Goal: Use online tool/utility: Utilize a website feature to perform a specific function

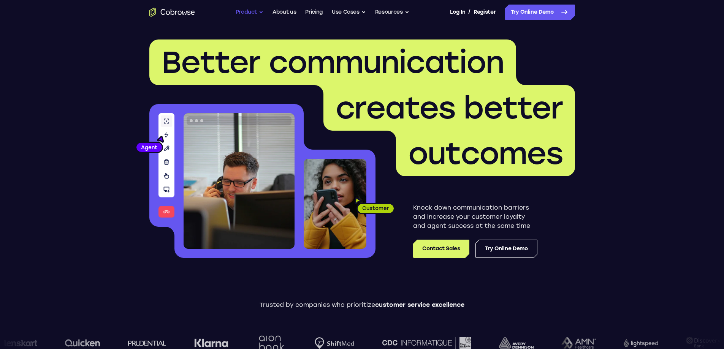
click at [258, 13] on button "Product" at bounding box center [249, 12] width 28 height 15
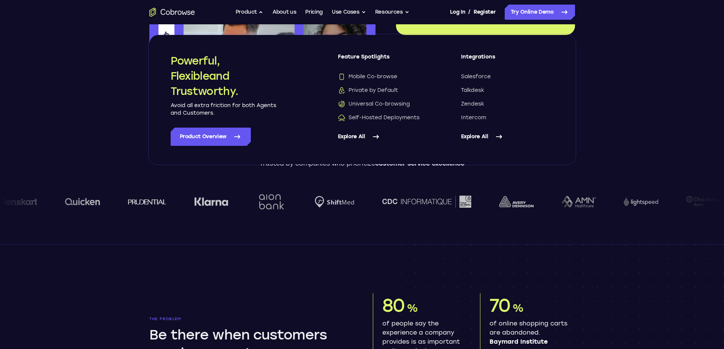
scroll to position [304, 0]
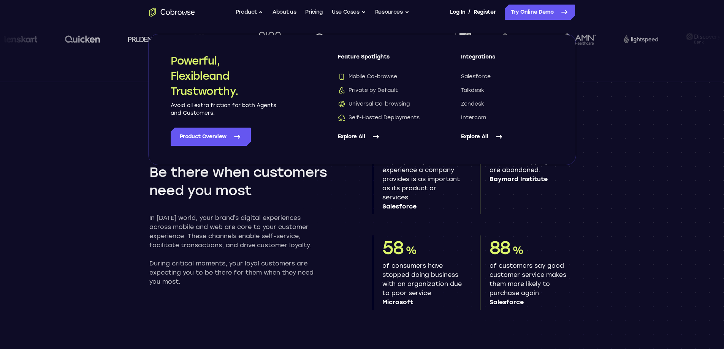
click at [336, 203] on div "The problem Be there when customers need you most In today’s world, your brand’…" at bounding box center [250, 220] width 202 height 132
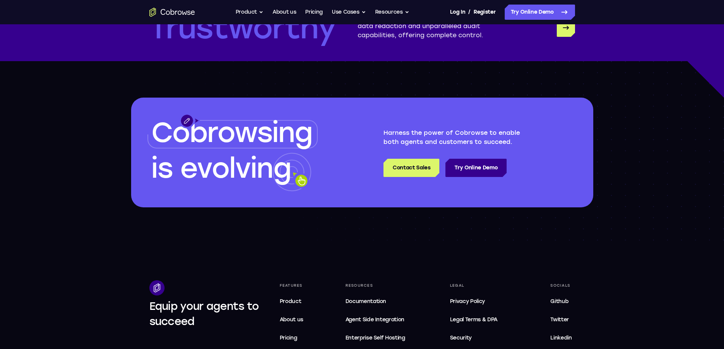
scroll to position [2089, 0]
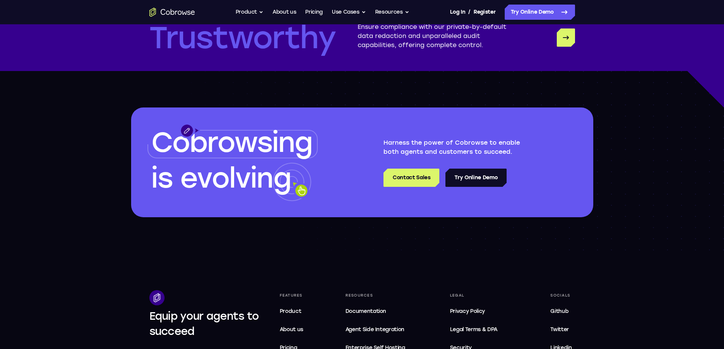
click at [477, 187] on link "Try Online Demo" at bounding box center [475, 178] width 61 height 18
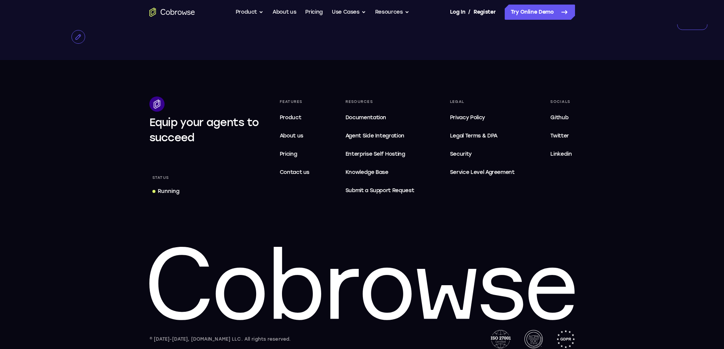
scroll to position [1583, 0]
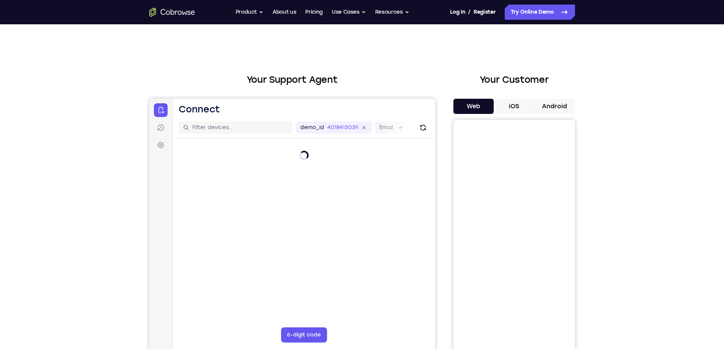
scroll to position [38, 0]
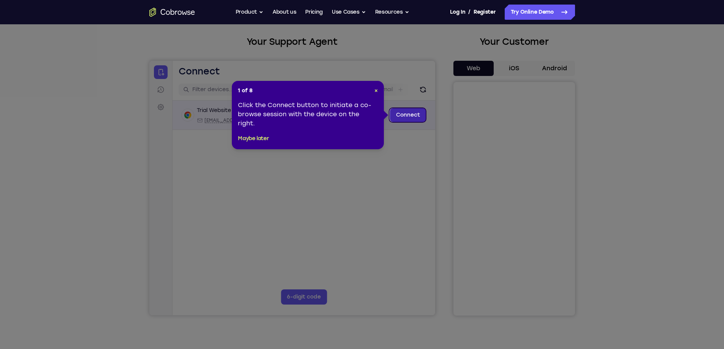
click at [413, 110] on link "Connect" at bounding box center [407, 115] width 36 height 14
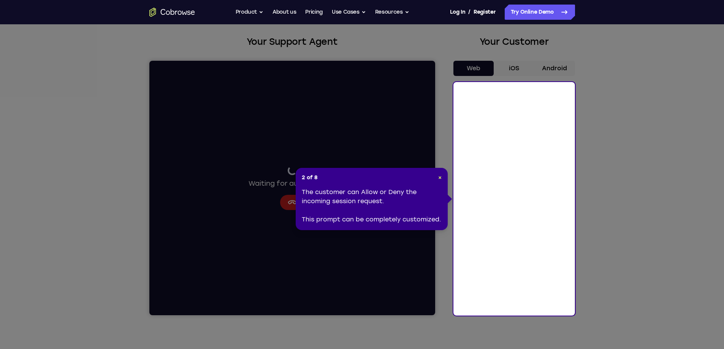
click at [591, 130] on icon at bounding box center [364, 174] width 729 height 349
click at [440, 177] on span "×" at bounding box center [439, 177] width 3 height 6
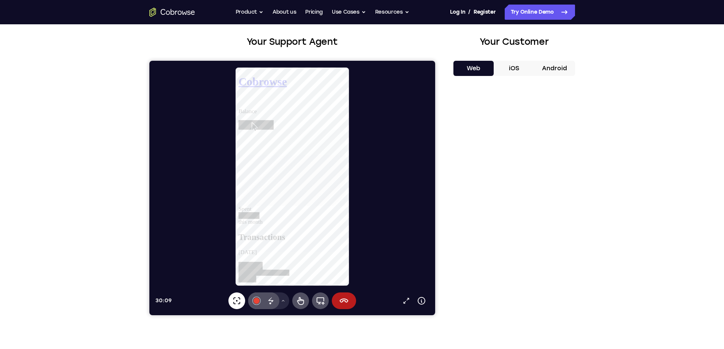
click at [236, 299] on icon at bounding box center [236, 300] width 9 height 9
click at [232, 303] on icon at bounding box center [236, 300] width 9 height 9
click at [256, 300] on div at bounding box center [256, 301] width 6 height 6
click at [256, 237] on button "Select color #34a853" at bounding box center [256, 236] width 8 height 8
click at [282, 302] on icon at bounding box center [282, 301] width 5 height 5
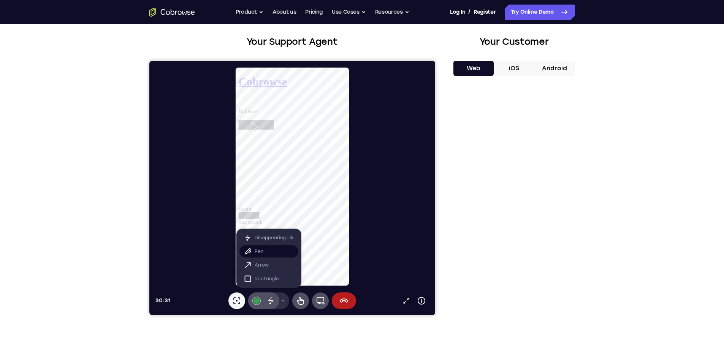
click at [259, 249] on p "Pen" at bounding box center [258, 252] width 9 height 8
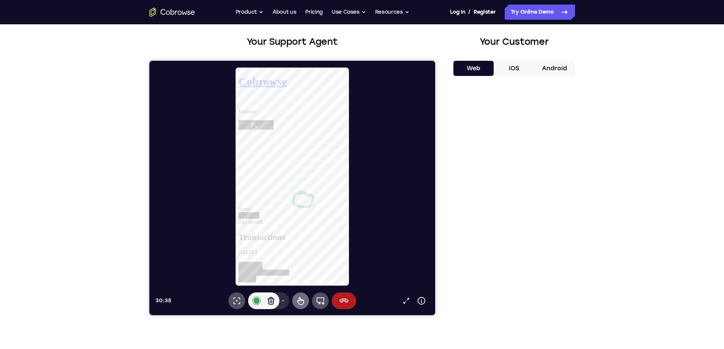
click at [294, 303] on button "Remote control" at bounding box center [300, 300] width 17 height 17
click at [301, 299] on icon at bounding box center [299, 300] width 9 height 9
click at [301, 300] on icon at bounding box center [300, 301] width 7 height 8
drag, startPoint x: 315, startPoint y: 221, endPoint x: 319, endPoint y: 232, distance: 12.1
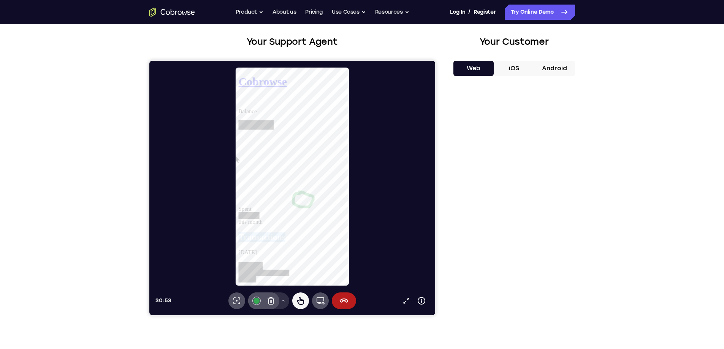
click at [304, 299] on icon at bounding box center [299, 300] width 9 height 9
click at [302, 298] on icon at bounding box center [299, 300] width 9 height 9
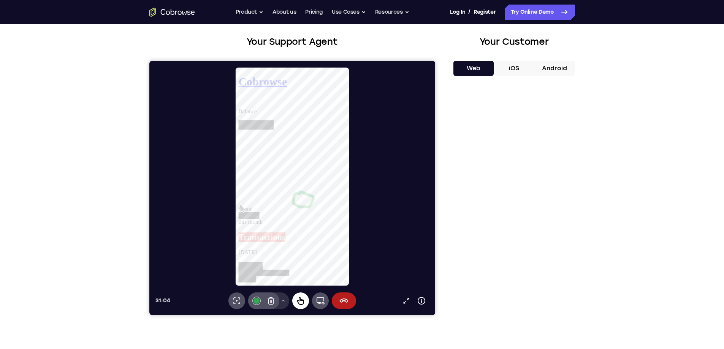
click at [302, 298] on icon at bounding box center [299, 300] width 9 height 9
click at [271, 300] on icon at bounding box center [270, 300] width 9 height 9
click at [324, 298] on icon at bounding box center [319, 300] width 9 height 9
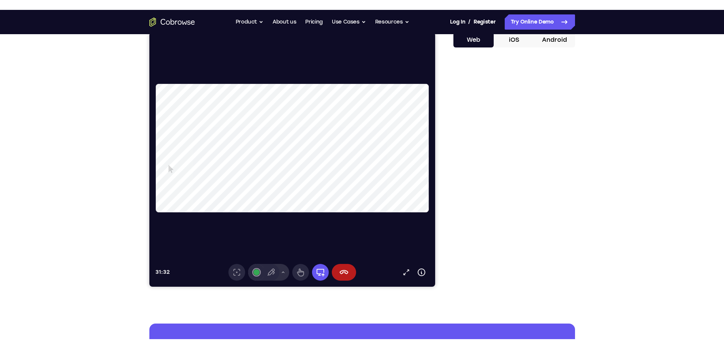
scroll to position [76, 0]
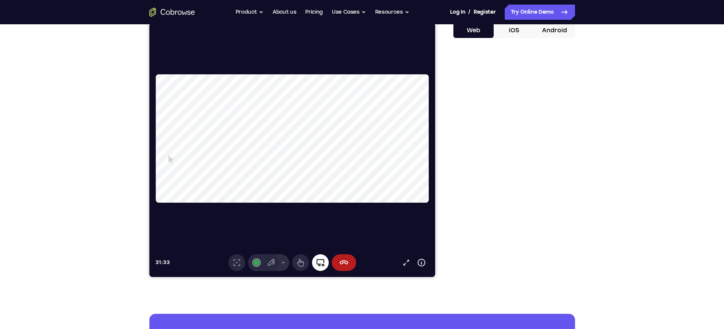
click at [324, 263] on icon at bounding box center [319, 262] width 9 height 9
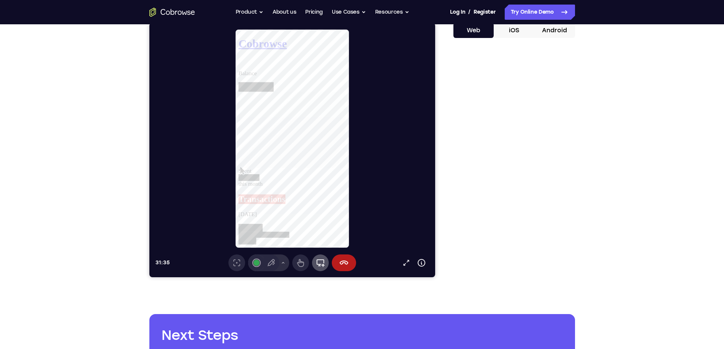
scroll to position [38, 0]
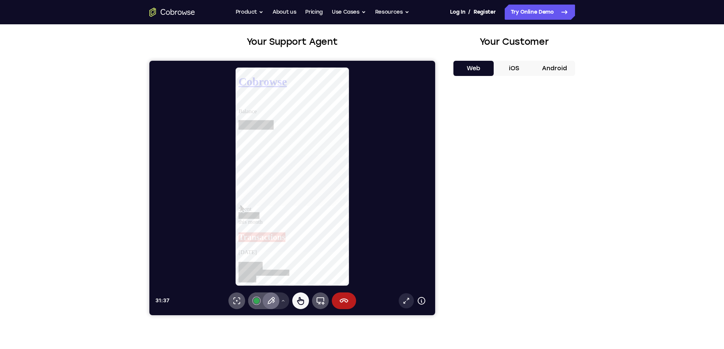
click at [404, 303] on icon at bounding box center [406, 301] width 6 height 6
click at [508, 66] on button "iOS" at bounding box center [513, 68] width 41 height 15
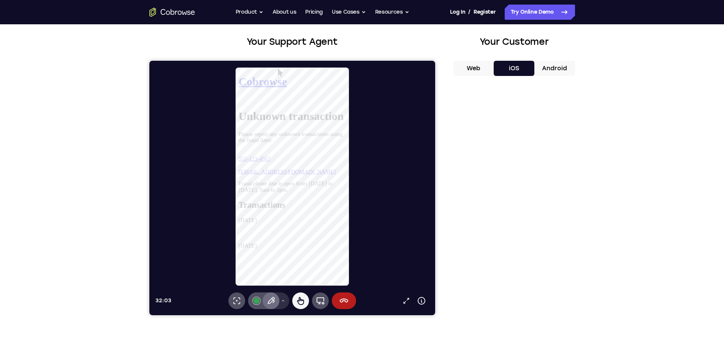
click at [477, 68] on button "Web" at bounding box center [473, 68] width 41 height 15
click at [343, 300] on icon at bounding box center [343, 301] width 9 height 4
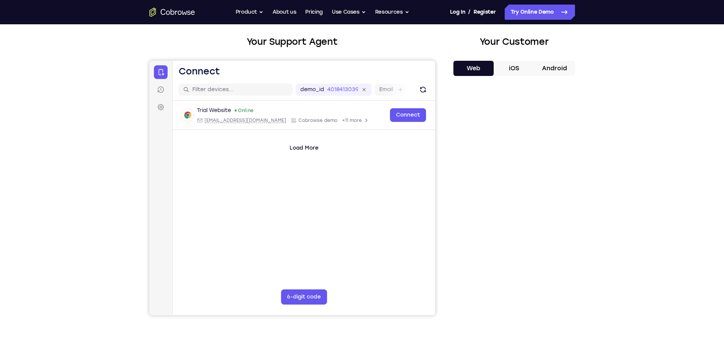
click at [428, 92] on div "demo_id 4018413039 4018413039 Email User ID Device ID Device name" at bounding box center [303, 90] width 262 height 22
click at [422, 91] on icon "Refresh" at bounding box center [423, 90] width 8 height 8
drag, startPoint x: 422, startPoint y: 91, endPoint x: 434, endPoint y: 83, distance: 14.5
click at [434, 83] on div "demo_id 4018413039 4018413039 Email User ID Device ID Device name" at bounding box center [303, 90] width 262 height 22
click at [162, 88] on icon at bounding box center [160, 90] width 6 height 6
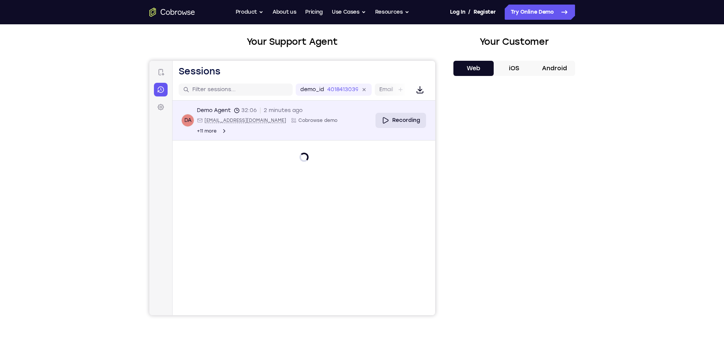
click at [389, 119] on link "Recording" at bounding box center [400, 120] width 51 height 15
